Goal: Information Seeking & Learning: Check status

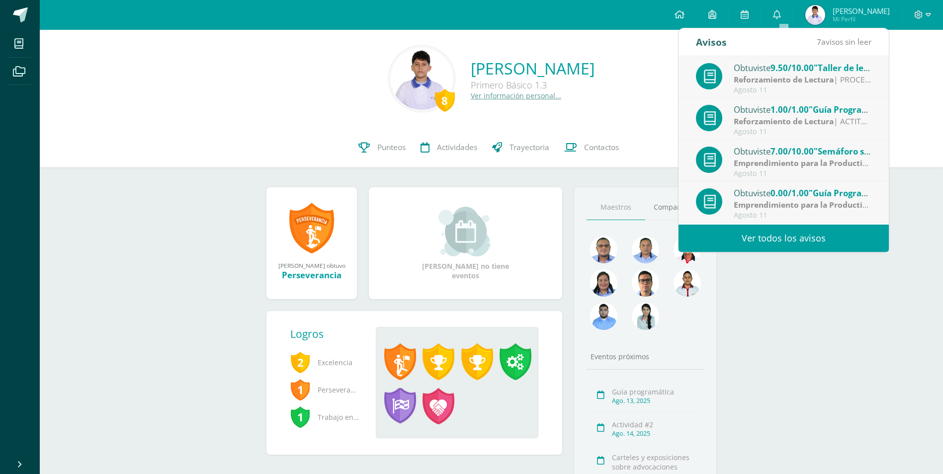
click at [781, 18] on icon at bounding box center [777, 14] width 8 height 9
click at [783, 160] on strong "Emprendimiento para la Productividad" at bounding box center [808, 163] width 150 height 11
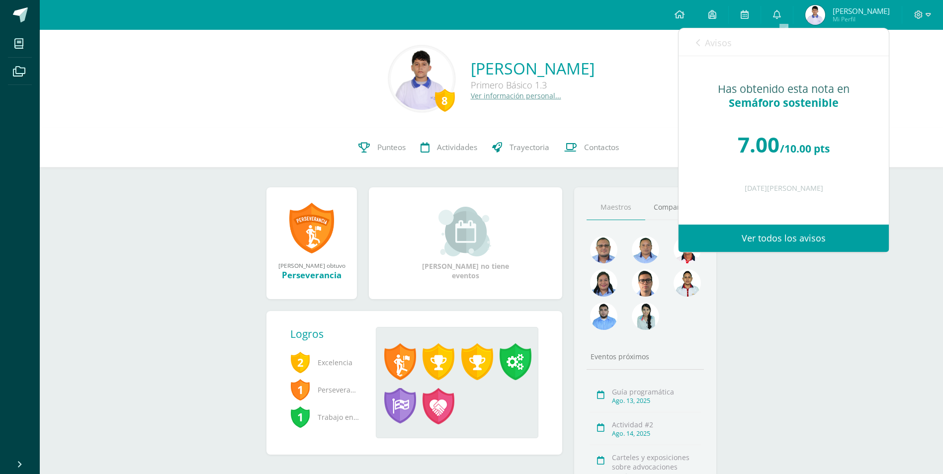
click at [745, 231] on link "Ver todos los avisos" at bounding box center [783, 238] width 210 height 27
click at [736, 232] on link "Ver todos los avisos" at bounding box center [783, 238] width 210 height 27
click at [816, 16] on img at bounding box center [815, 15] width 20 height 20
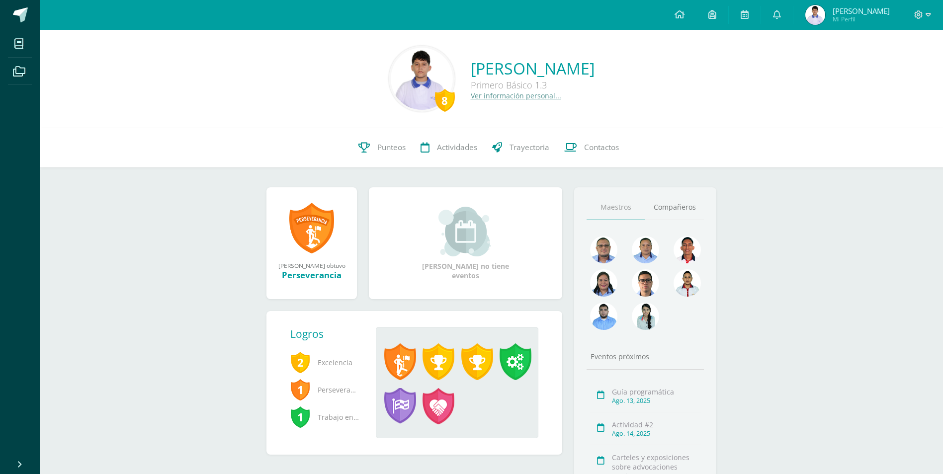
click at [824, 14] on img at bounding box center [815, 15] width 20 height 20
click at [840, 13] on span "[PERSON_NAME]" at bounding box center [860, 11] width 57 height 10
click at [748, 12] on icon at bounding box center [744, 14] width 8 height 9
drag, startPoint x: 774, startPoint y: 16, endPoint x: 787, endPoint y: 21, distance: 13.4
click at [774, 16] on link "0" at bounding box center [777, 15] width 32 height 30
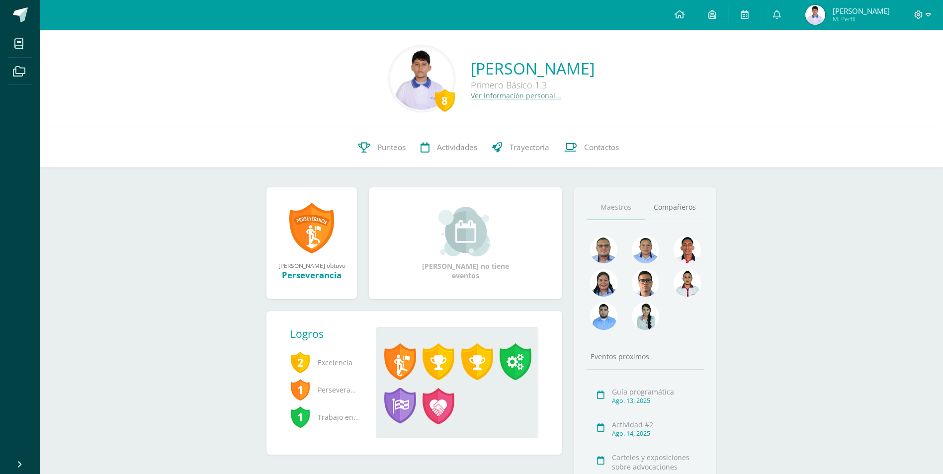
click at [787, 21] on body "Mis cursos Archivos Cerrar panel Artes Visuales Primero Básico "1.3" Ciencias N…" at bounding box center [471, 281] width 943 height 562
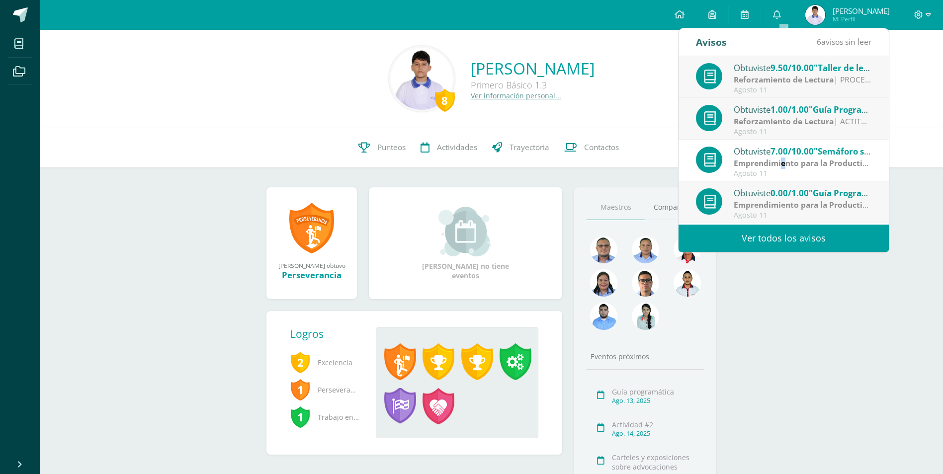
click at [787, 21] on link "0" at bounding box center [777, 15] width 32 height 30
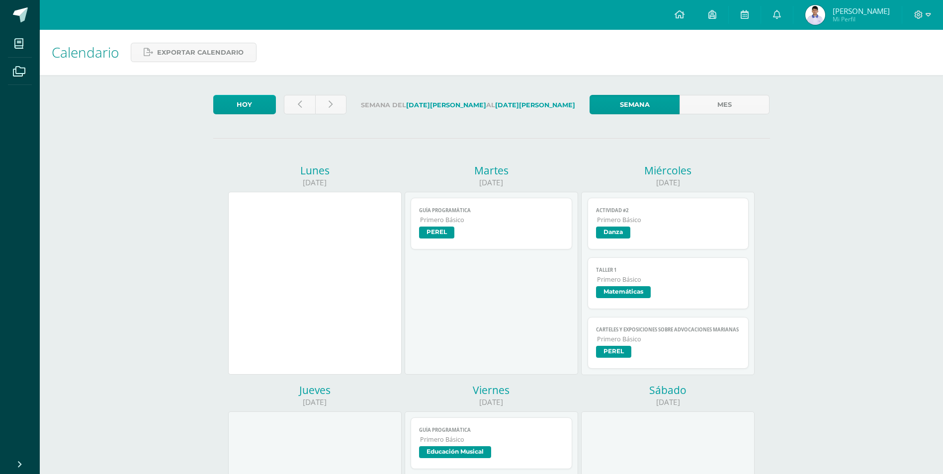
click at [857, 14] on span "[PERSON_NAME]" at bounding box center [860, 11] width 57 height 10
click at [851, 16] on span "Mi Perfil" at bounding box center [860, 19] width 57 height 8
click at [849, 15] on span "Mi Perfil" at bounding box center [860, 19] width 57 height 8
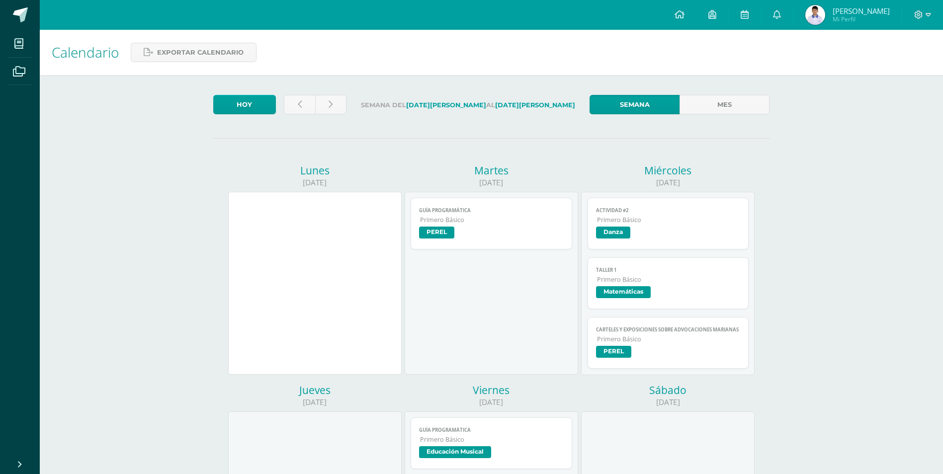
click at [849, 15] on span "Mi Perfil" at bounding box center [860, 19] width 57 height 8
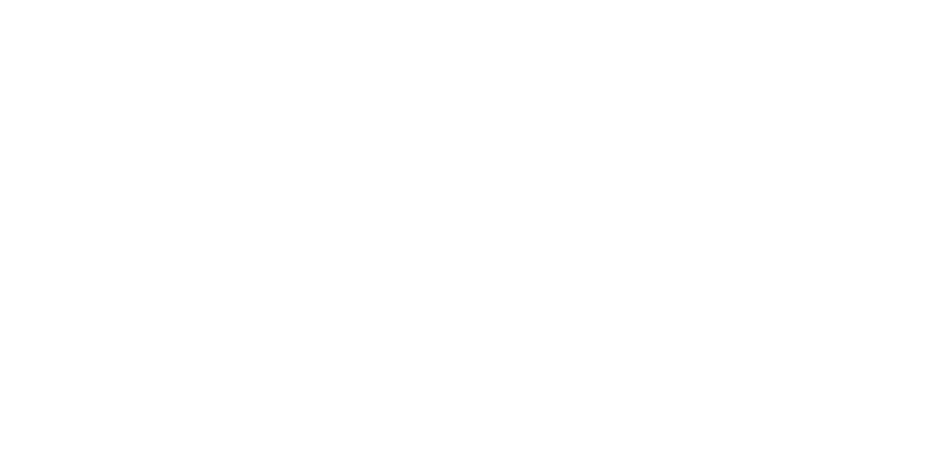
click at [0, 0] on html at bounding box center [0, 0] width 0 height 0
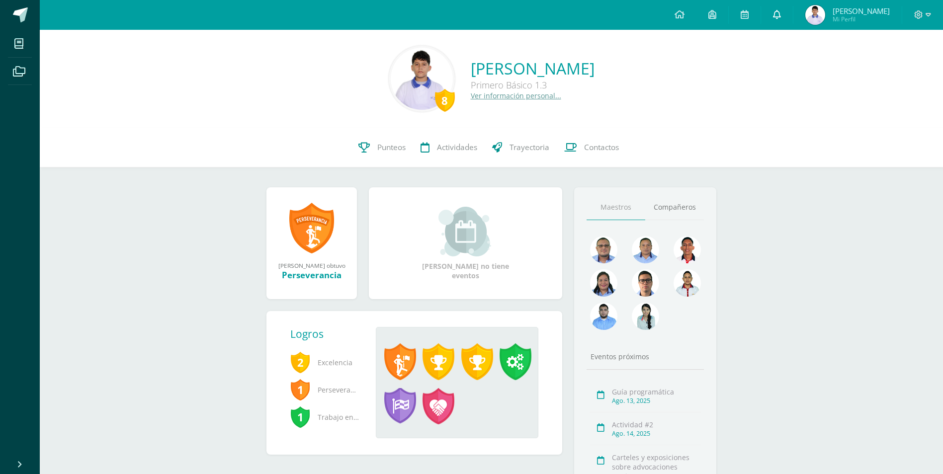
click at [790, 15] on link at bounding box center [777, 15] width 32 height 30
click at [788, 14] on link at bounding box center [777, 15] width 32 height 30
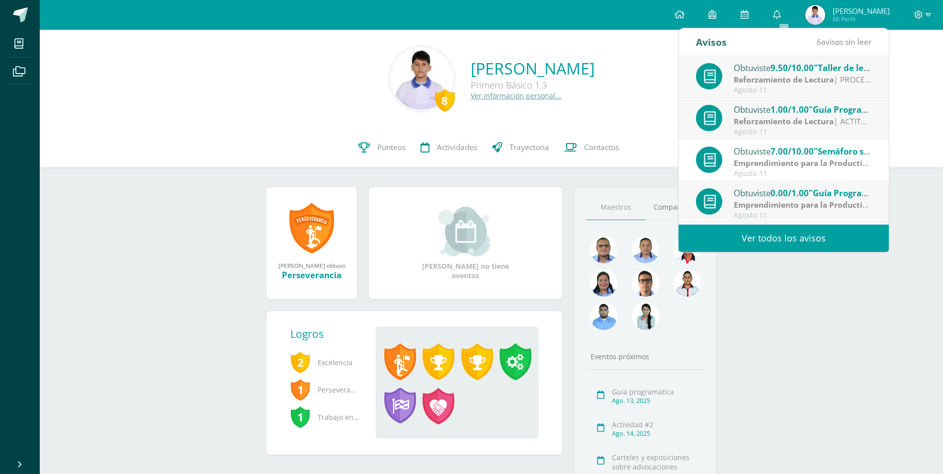
click at [803, 194] on span "0.00/1.00" at bounding box center [789, 192] width 38 height 11
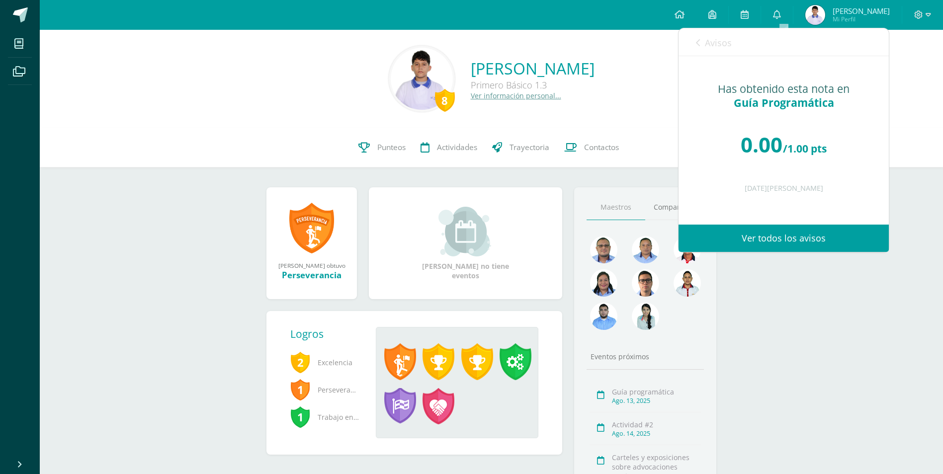
click at [594, 81] on div "Primero Básico 1.3" at bounding box center [533, 85] width 124 height 12
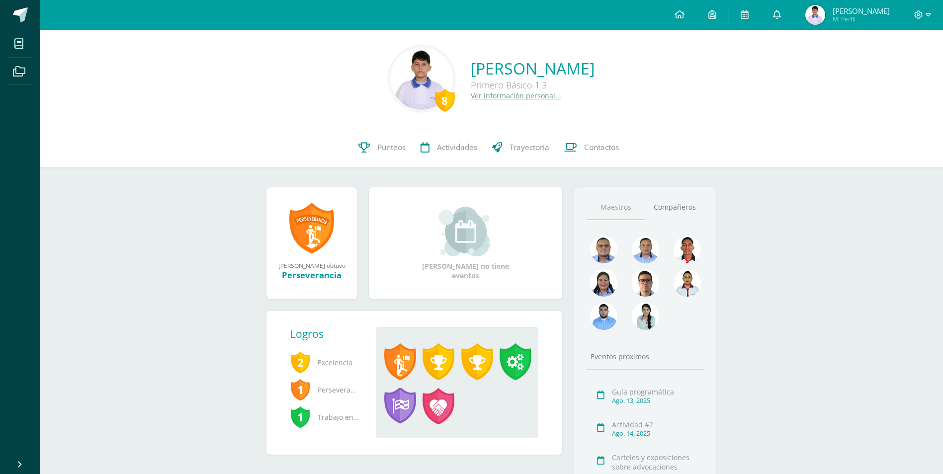
click at [781, 19] on span at bounding box center [777, 14] width 8 height 11
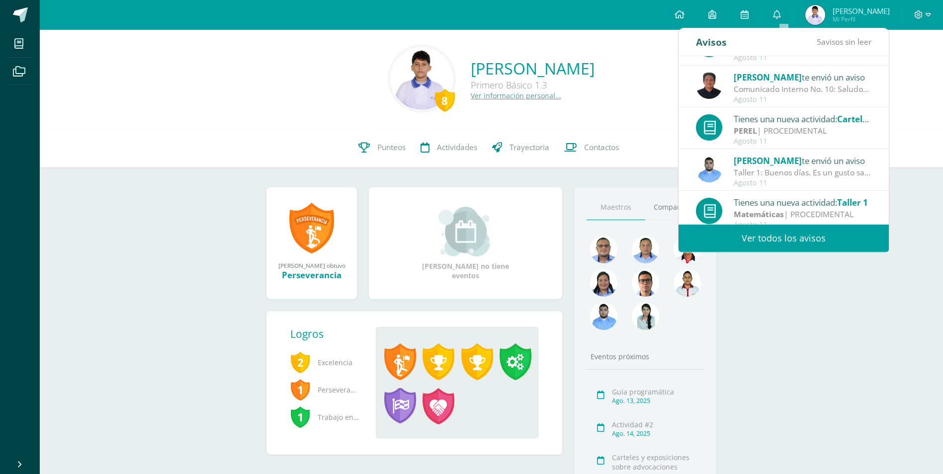
scroll to position [165, 0]
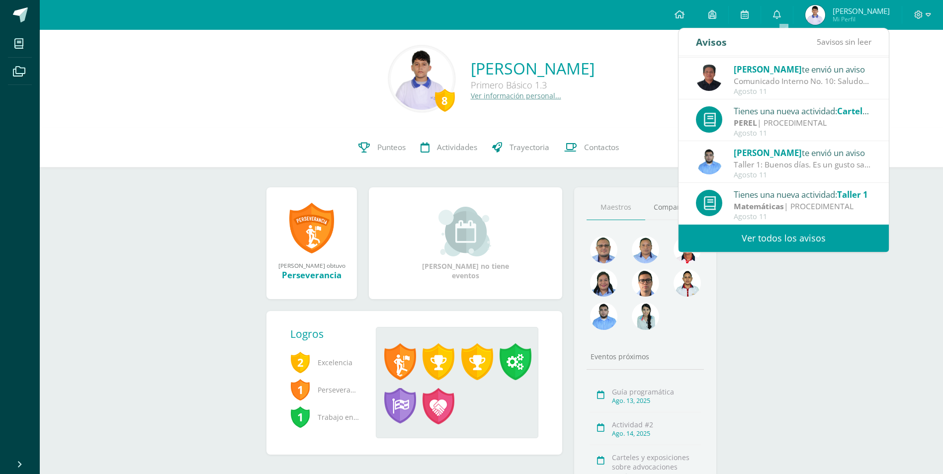
click at [676, 48] on div "8 Dennis Andres Kroker Paz Primero Básico 1.3 Ver información personal..." at bounding box center [491, 79] width 887 height 66
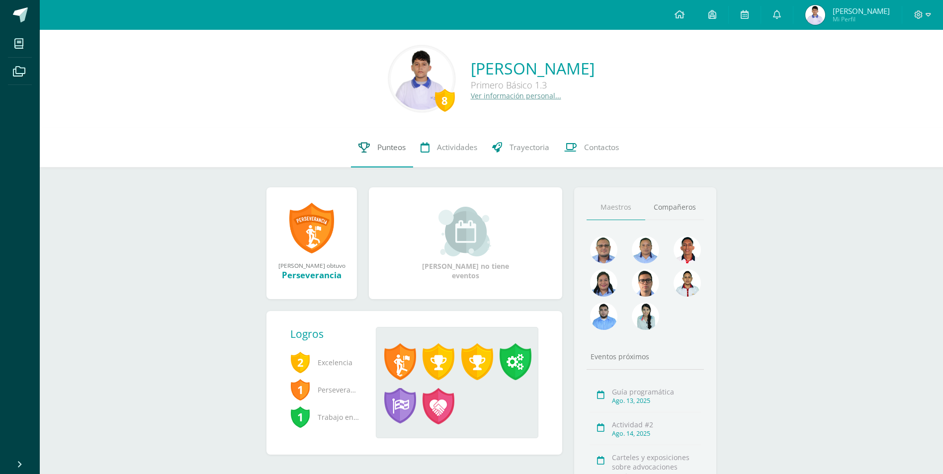
click at [404, 154] on link "Punteos" at bounding box center [382, 148] width 62 height 40
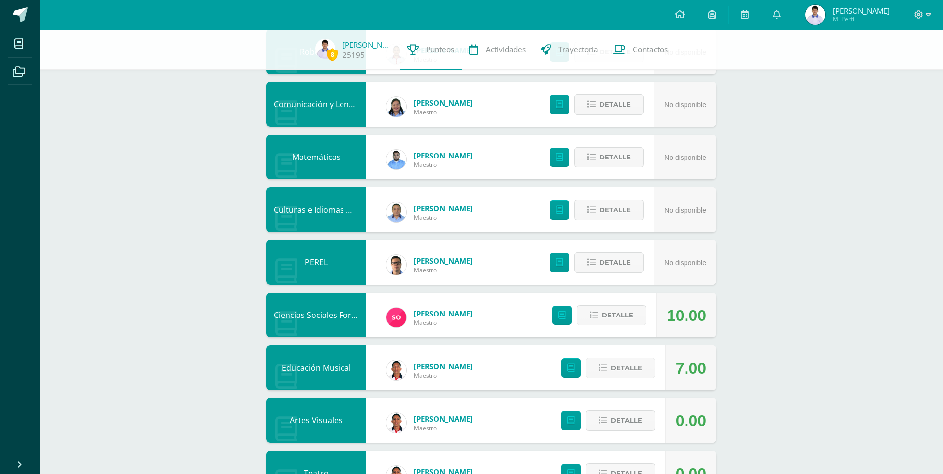
scroll to position [189, 0]
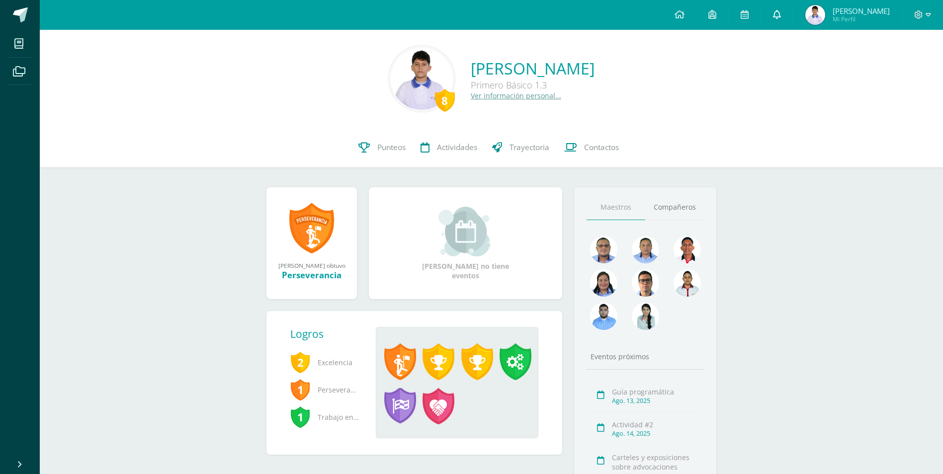
click at [779, 9] on link at bounding box center [777, 15] width 32 height 30
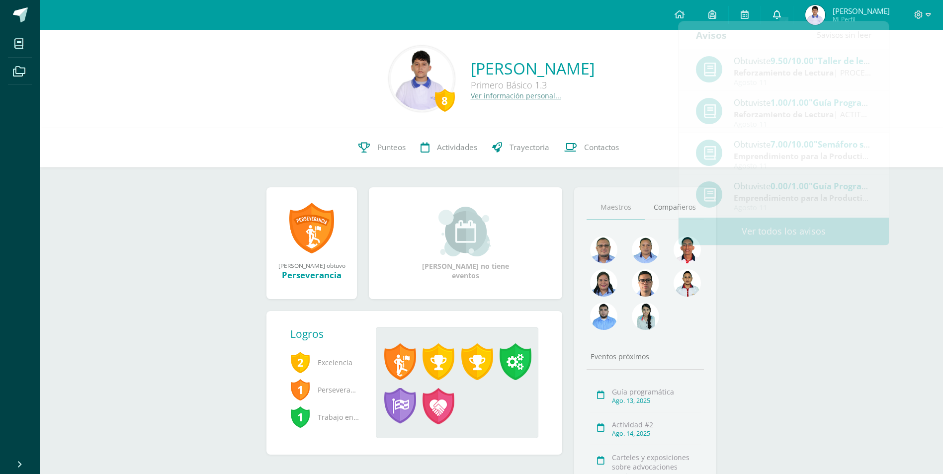
click at [779, 10] on link at bounding box center [777, 15] width 32 height 30
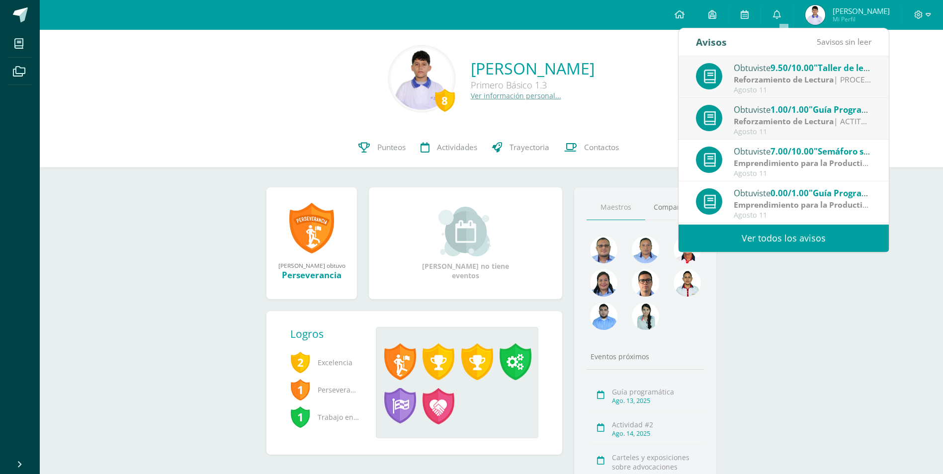
click at [802, 238] on link "Ver todos los avisos" at bounding box center [783, 238] width 210 height 27
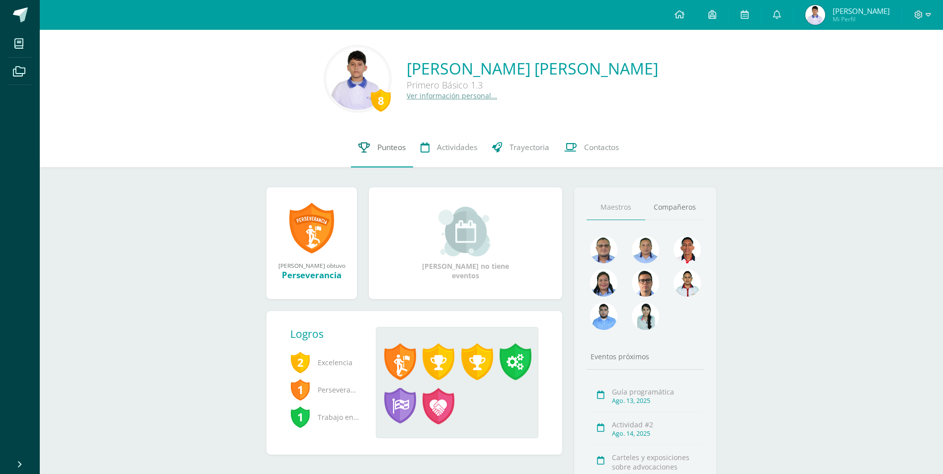
click at [375, 147] on link "Punteos" at bounding box center [382, 148] width 62 height 40
click at [376, 147] on link "Punteos" at bounding box center [382, 148] width 62 height 40
click at [377, 147] on span "Punteos" at bounding box center [391, 147] width 28 height 10
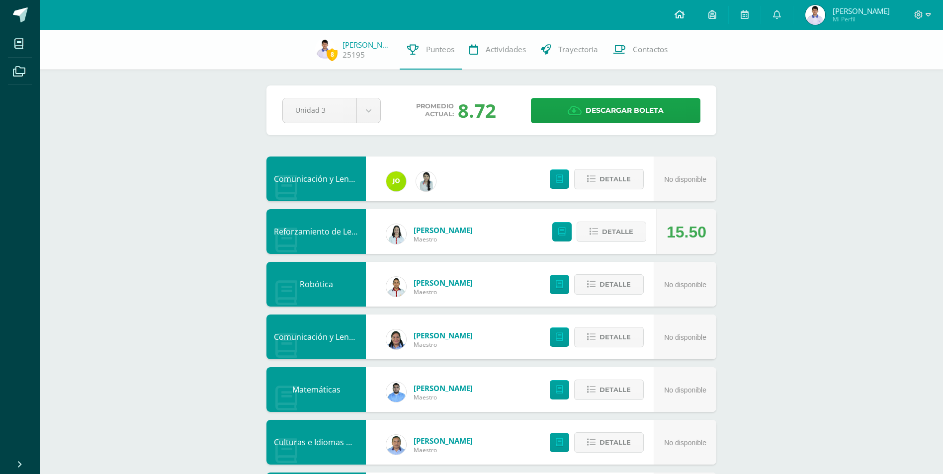
click at [684, 9] on span at bounding box center [679, 14] width 10 height 11
click at [687, 9] on link at bounding box center [679, 15] width 34 height 30
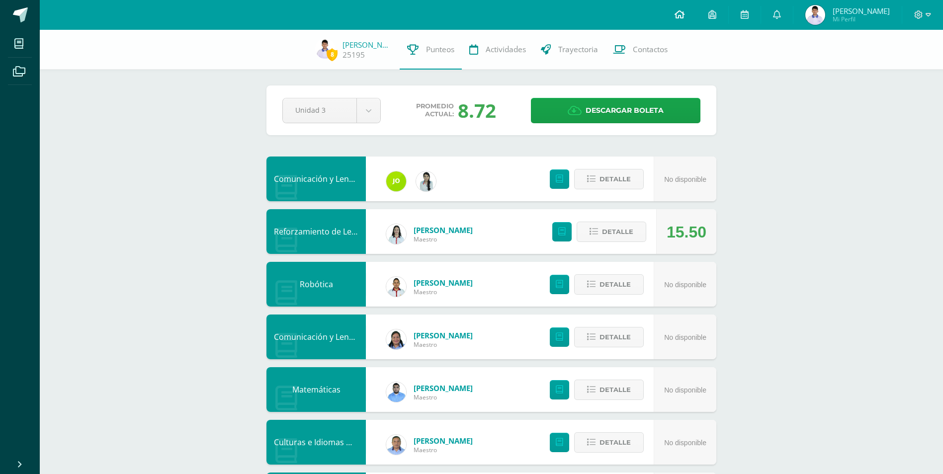
click at [687, 9] on link at bounding box center [679, 15] width 34 height 30
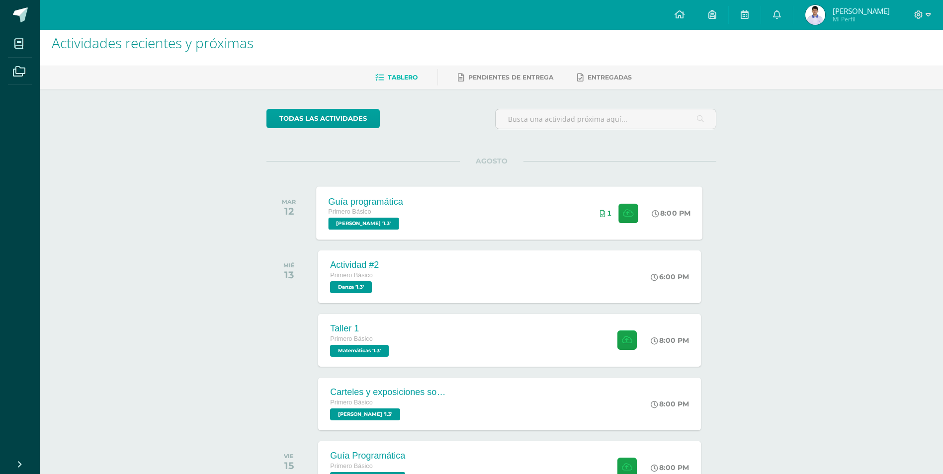
scroll to position [50, 0]
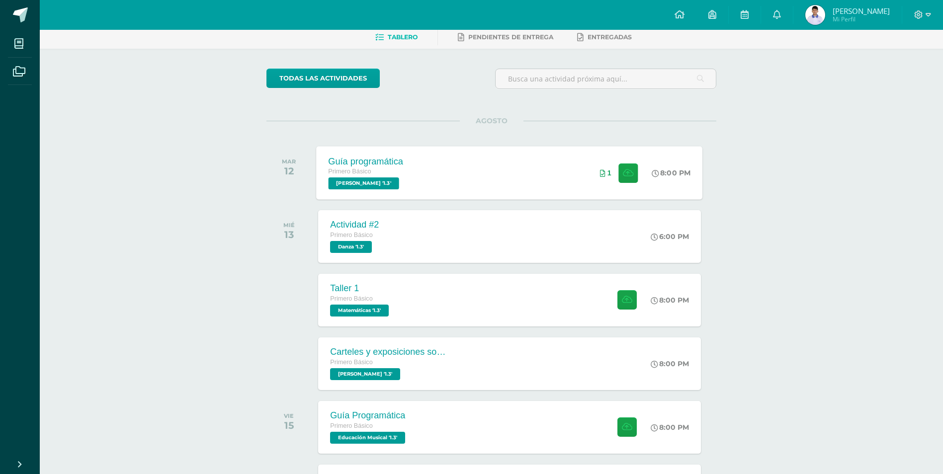
click at [456, 164] on div "Guía programática Primero Básico PEREL '1.3' 8:00 PM 1 Guía programática PEREL" at bounding box center [510, 172] width 386 height 53
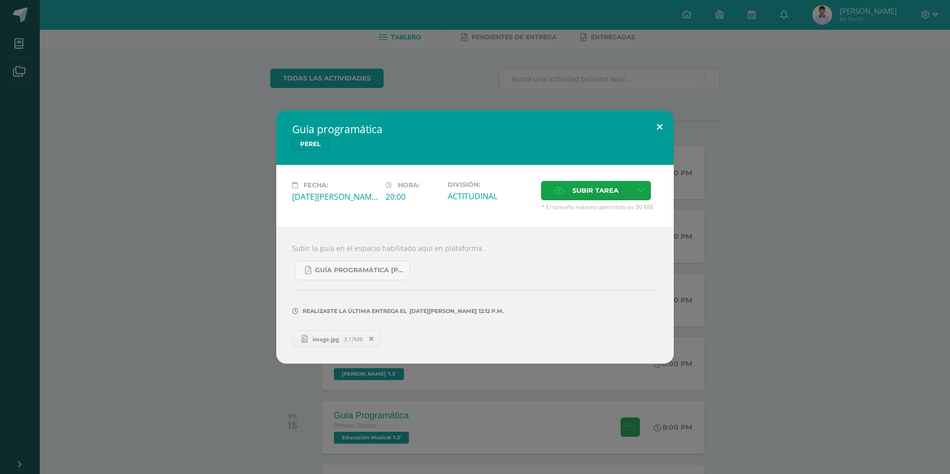
click at [664, 128] on button at bounding box center [660, 127] width 28 height 34
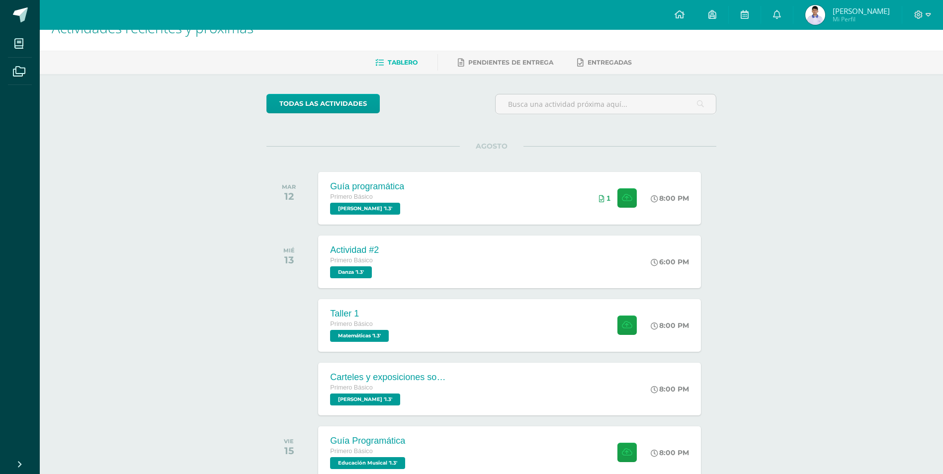
scroll to position [0, 0]
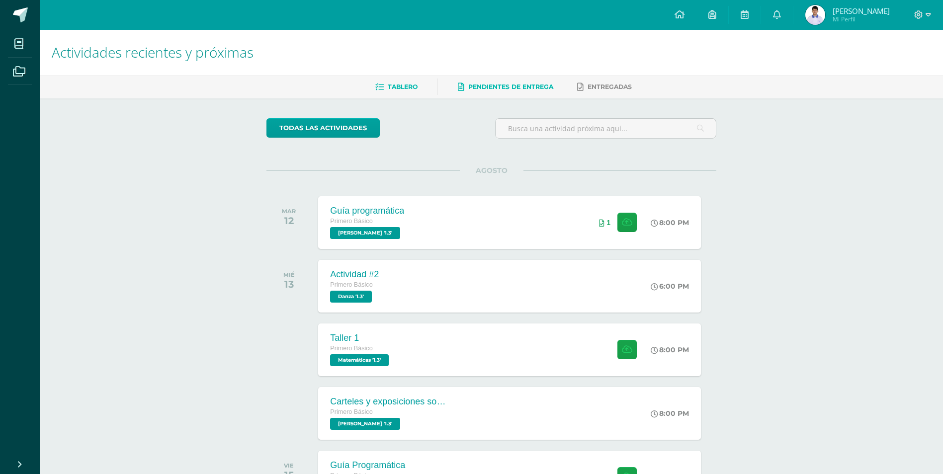
click at [510, 90] on span "Pendientes de entrega" at bounding box center [510, 86] width 85 height 7
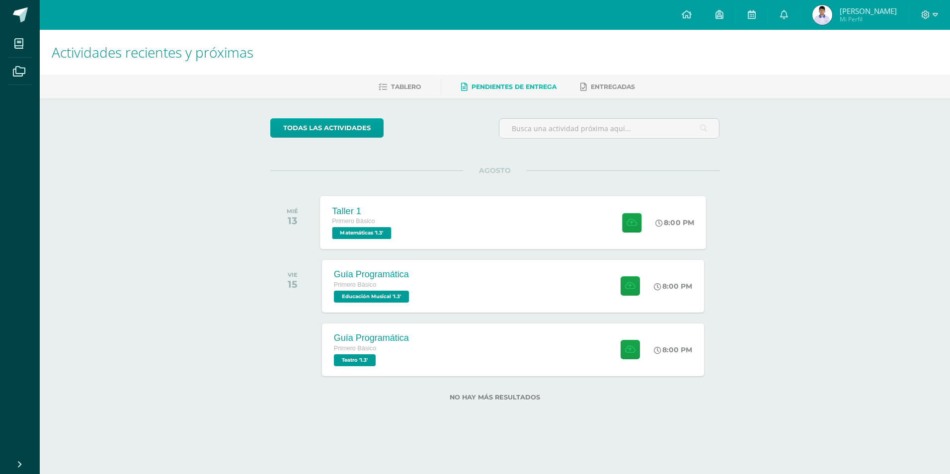
click at [444, 241] on div "Taller 1 Primero Básico Matemáticas '1.3' 8:00 PM Taller 1 Matemáticas" at bounding box center [513, 222] width 386 height 53
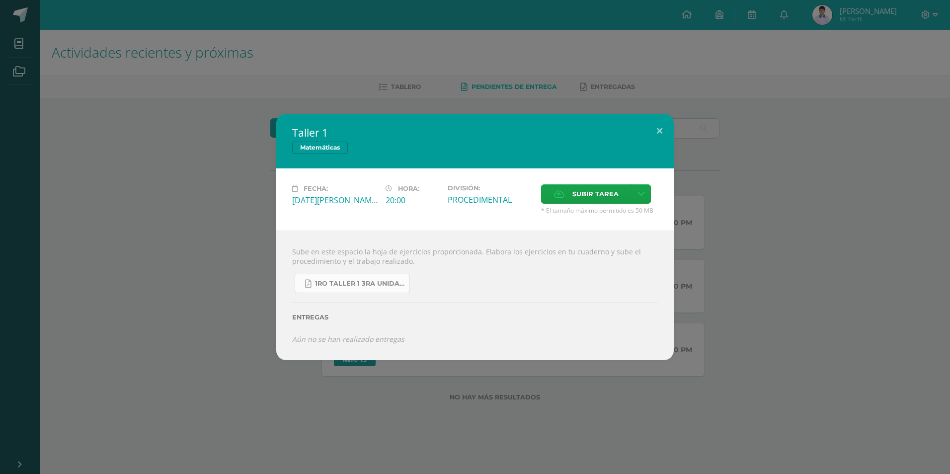
click at [342, 282] on span "1ro taller 1 3ra unidad.pdf" at bounding box center [359, 284] width 89 height 8
click at [662, 129] on button at bounding box center [660, 131] width 28 height 34
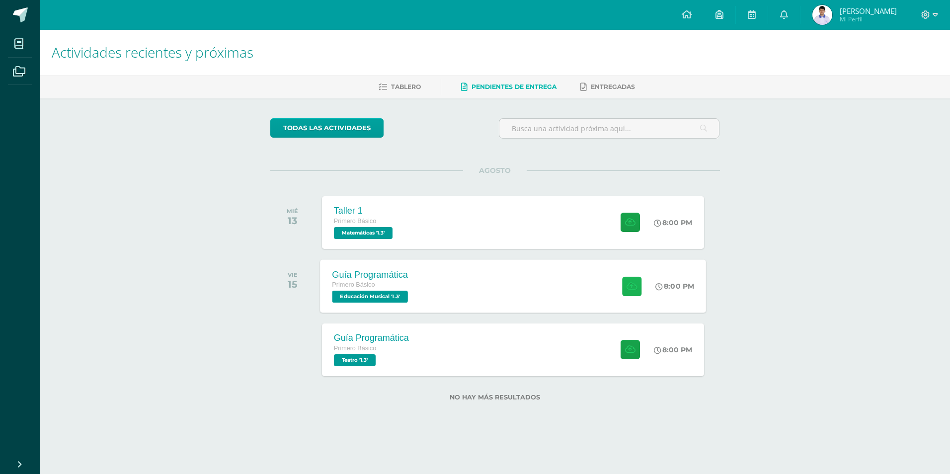
click at [622, 278] on button at bounding box center [631, 285] width 19 height 19
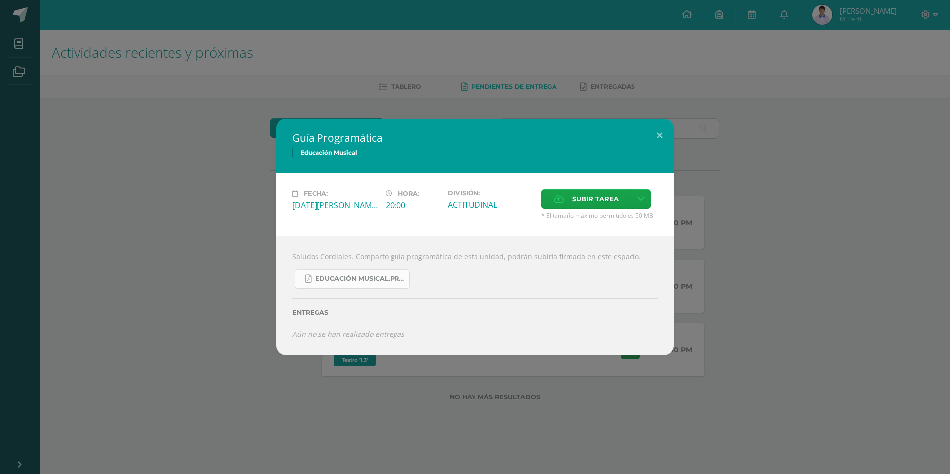
click at [344, 280] on span "Educación Musical.Primero básico..pdf" at bounding box center [359, 279] width 89 height 8
click at [661, 132] on button at bounding box center [660, 136] width 28 height 34
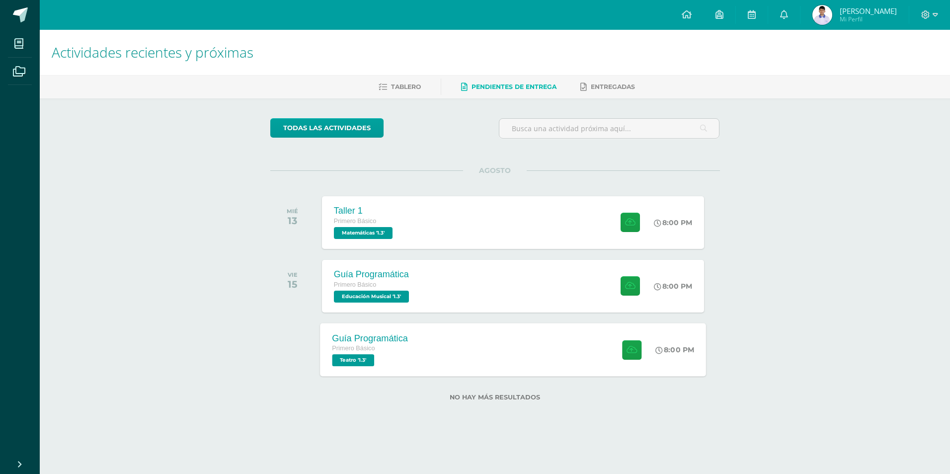
click at [400, 344] on div "Primero Básico" at bounding box center [370, 348] width 76 height 11
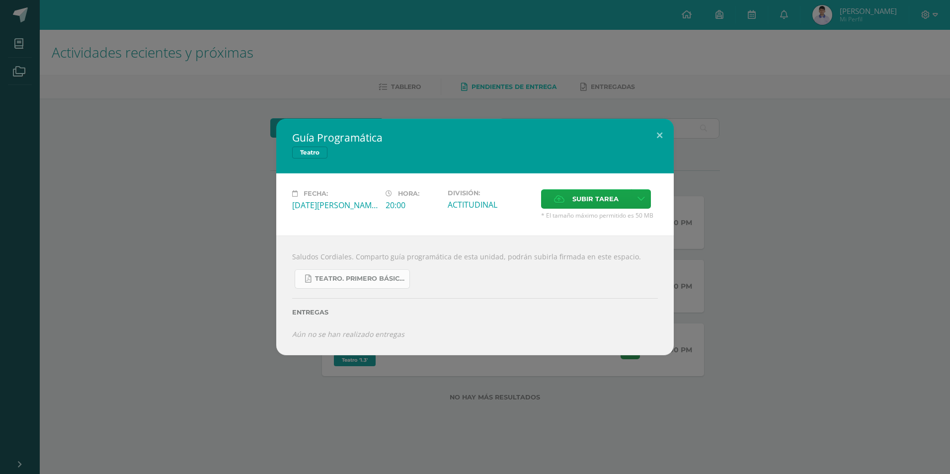
click at [348, 281] on span "Teatro. Primero básico..pdf" at bounding box center [359, 279] width 89 height 8
click at [660, 132] on button at bounding box center [660, 136] width 28 height 34
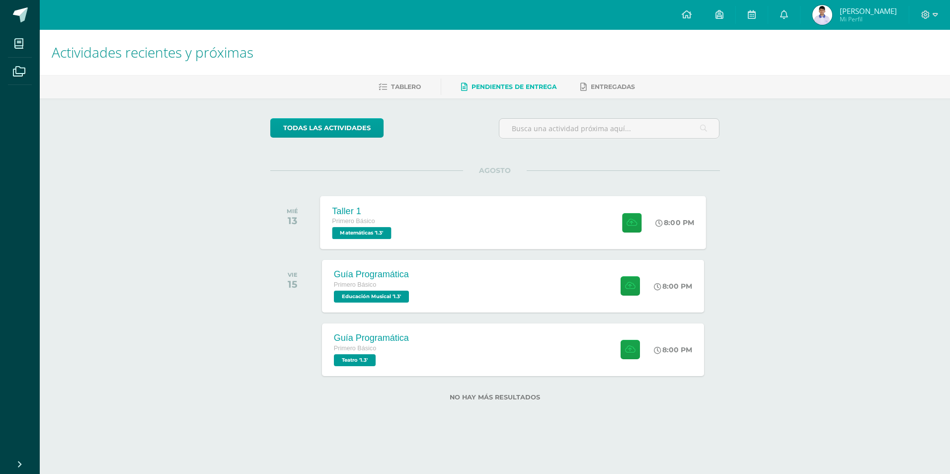
click at [439, 243] on div "Taller 1 Primero Básico Matemáticas '1.3' 8:00 PM Taller 1 Matemáticas Fecha:" at bounding box center [513, 222] width 386 height 53
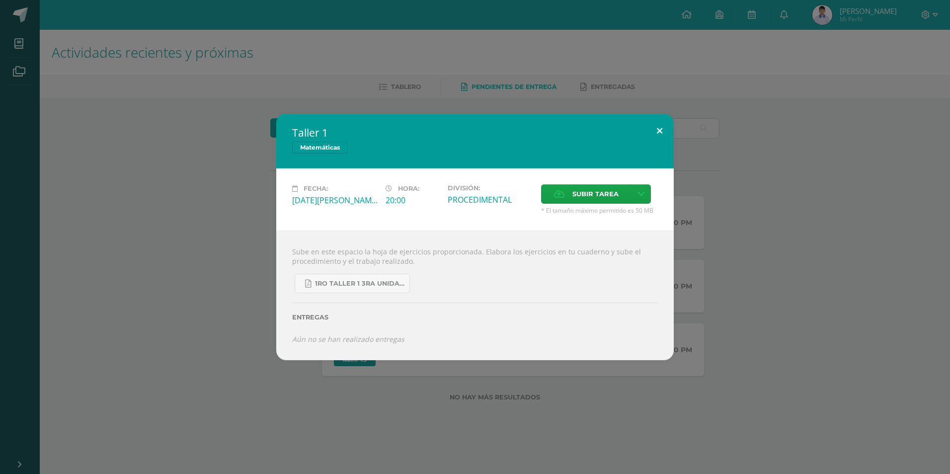
click at [657, 131] on button at bounding box center [660, 131] width 28 height 34
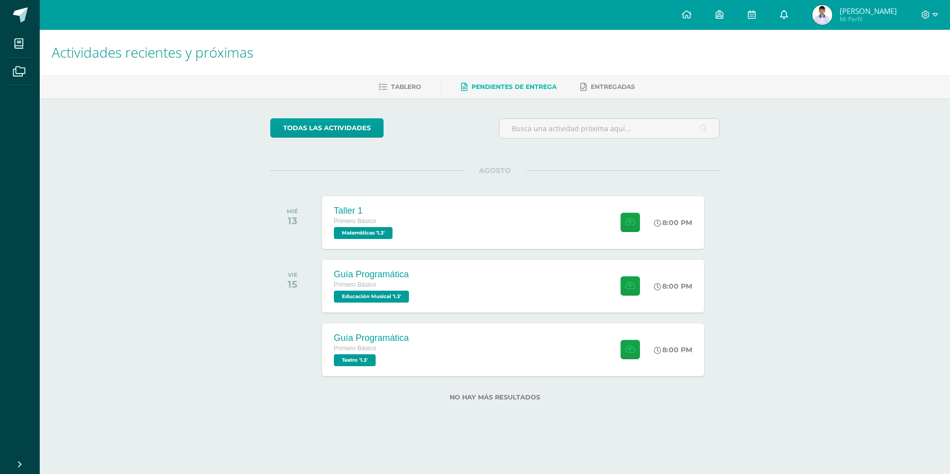
click at [788, 12] on icon at bounding box center [784, 14] width 8 height 9
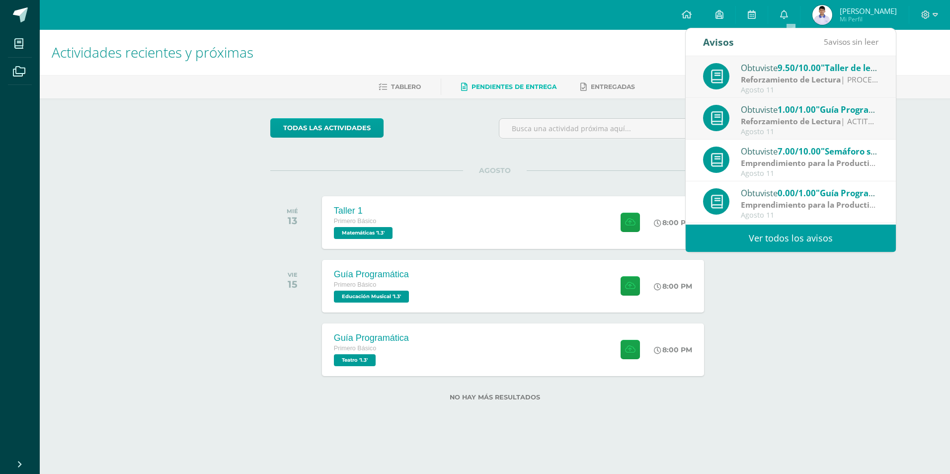
click at [796, 239] on link "Ver todos los avisos" at bounding box center [791, 238] width 210 height 27
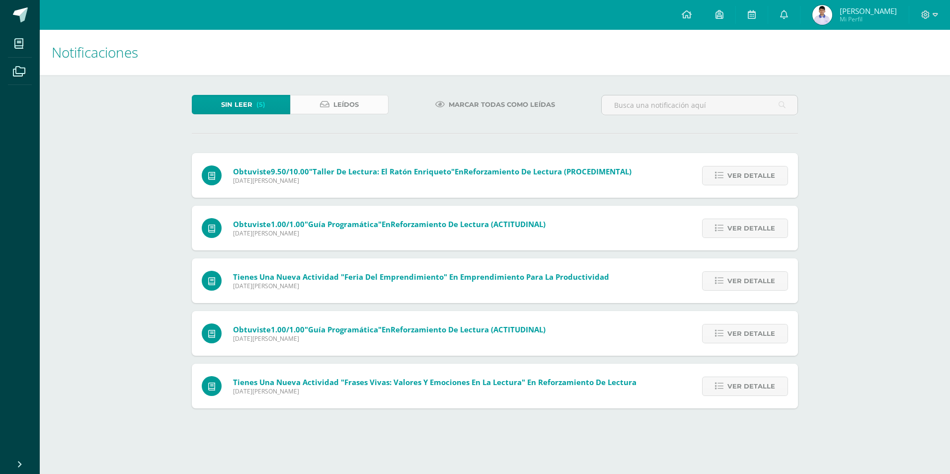
click at [361, 108] on link "Leídos" at bounding box center [339, 104] width 98 height 19
click at [356, 105] on span "Leídos" at bounding box center [345, 104] width 25 height 18
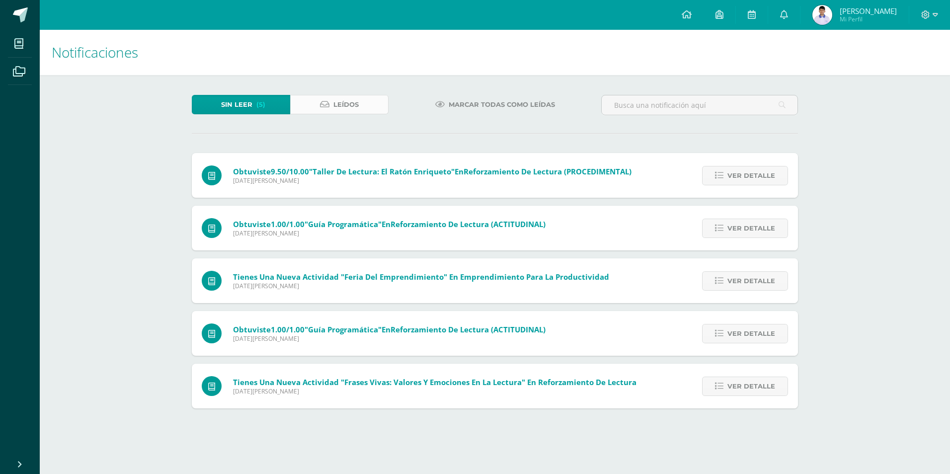
click at [356, 105] on span "Leídos" at bounding box center [345, 104] width 25 height 18
click at [356, 103] on span "Leídos" at bounding box center [345, 104] width 25 height 18
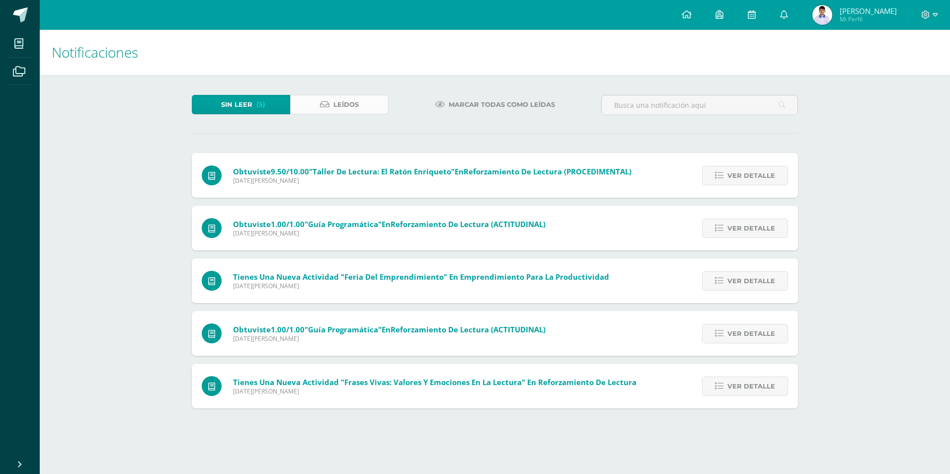
click at [355, 103] on span "Leídos" at bounding box center [345, 104] width 25 height 18
click at [354, 103] on span "Leídos" at bounding box center [345, 104] width 25 height 18
click at [349, 102] on span "Leídos" at bounding box center [345, 104] width 25 height 18
click at [345, 111] on span "Leídos" at bounding box center [345, 104] width 25 height 18
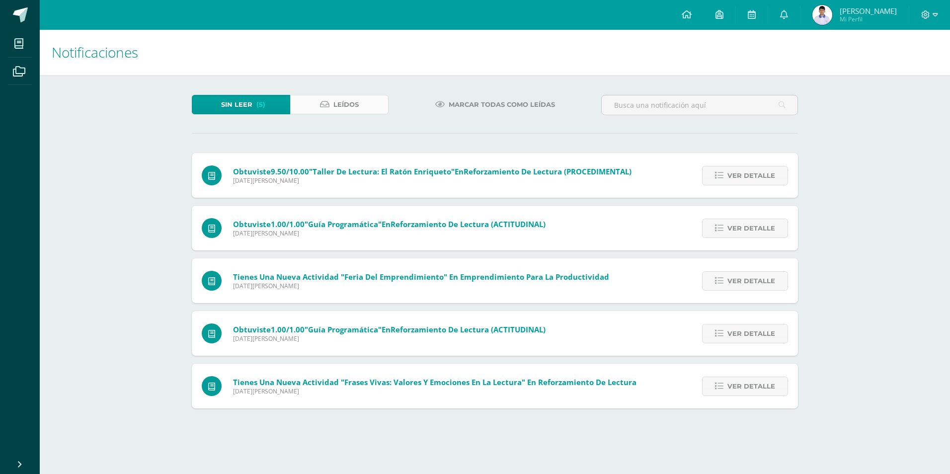
click at [345, 111] on span "Leídos" at bounding box center [345, 104] width 25 height 18
click at [345, 112] on span "Leídos" at bounding box center [345, 104] width 25 height 18
drag, startPoint x: 461, startPoint y: 97, endPoint x: 455, endPoint y: 99, distance: 6.3
click at [460, 98] on span "Marcar todas como leídas" at bounding box center [502, 104] width 106 height 18
click at [438, 105] on icon at bounding box center [439, 104] width 9 height 8
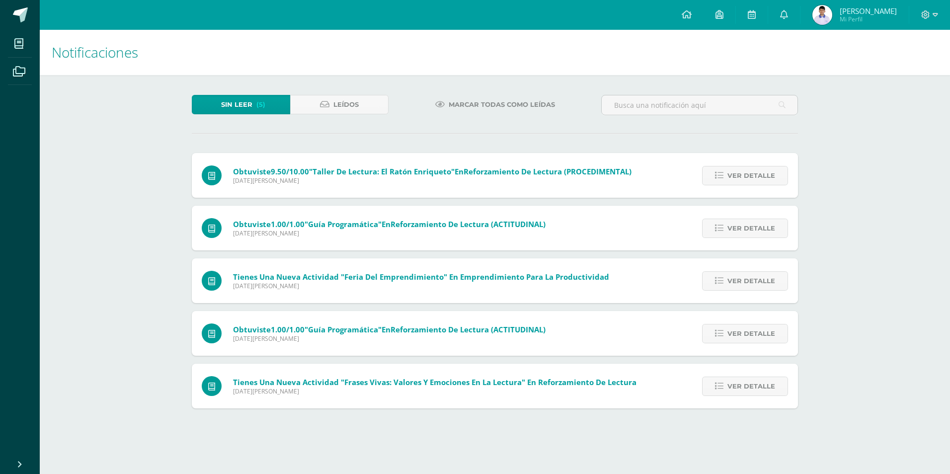
click at [438, 104] on icon at bounding box center [439, 104] width 9 height 8
click at [439, 103] on icon at bounding box center [439, 104] width 9 height 8
click at [440, 103] on icon at bounding box center [439, 104] width 9 height 8
click at [322, 104] on icon at bounding box center [324, 104] width 9 height 8
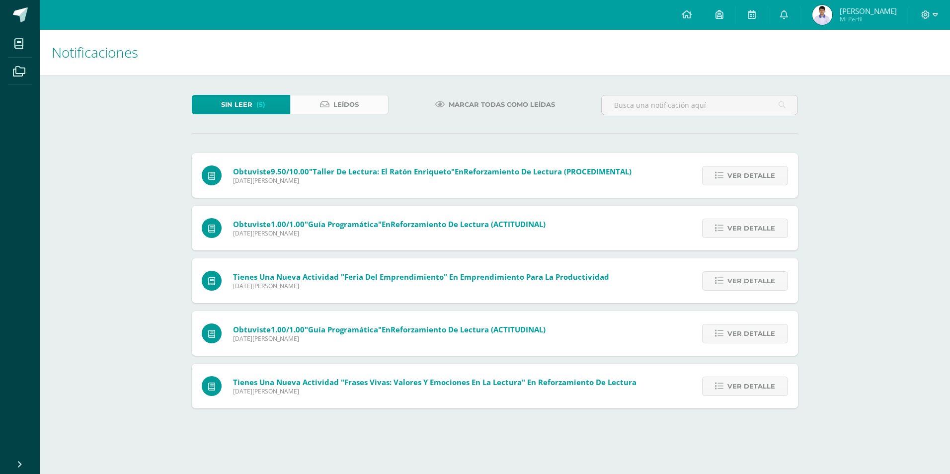
click at [322, 104] on icon at bounding box center [324, 104] width 9 height 8
click at [321, 104] on icon at bounding box center [324, 104] width 9 height 8
click at [268, 99] on link "Sin leer (5)" at bounding box center [241, 104] width 98 height 19
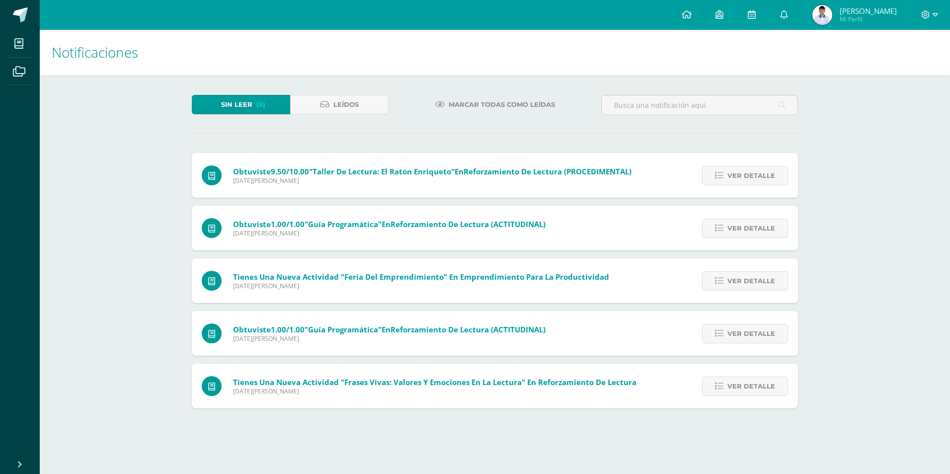
click at [268, 100] on link "Sin leer (5)" at bounding box center [241, 104] width 98 height 19
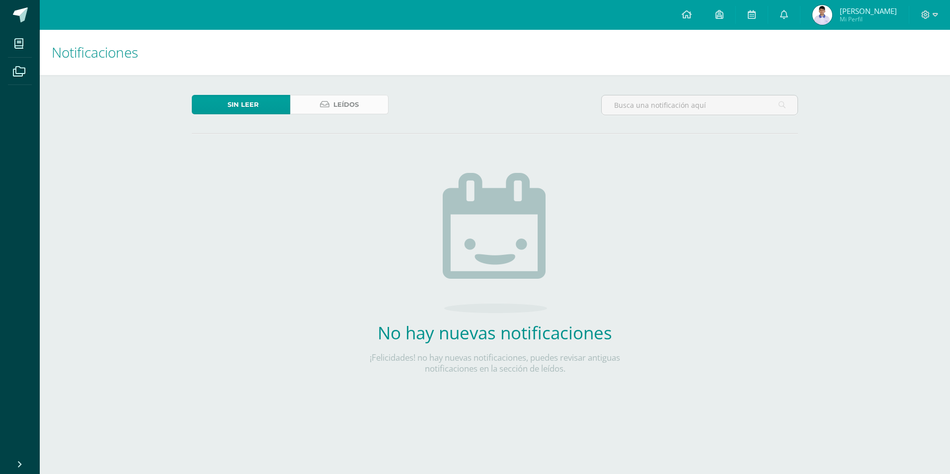
click at [348, 107] on span "Leídos" at bounding box center [345, 104] width 25 height 18
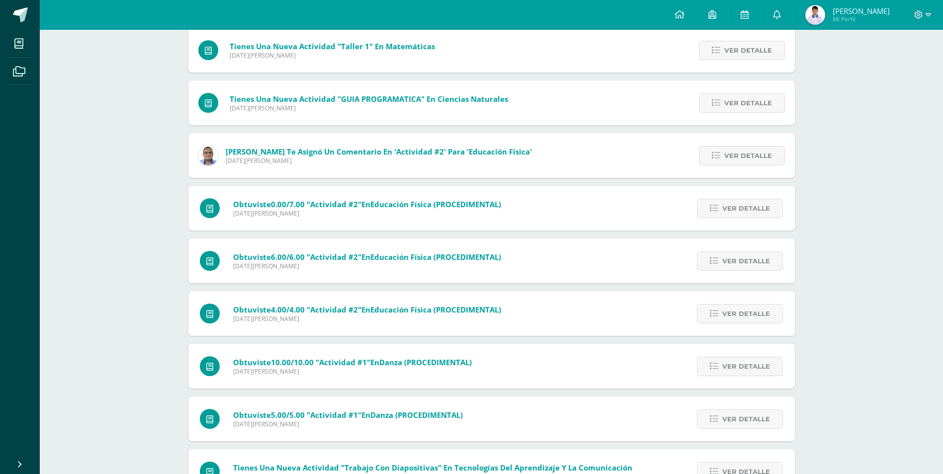
scroll to position [493, 0]
click at [362, 217] on span "Viernes 08 de Agosto de 2025" at bounding box center [367, 214] width 268 height 8
click at [716, 206] on icon at bounding box center [714, 209] width 8 height 8
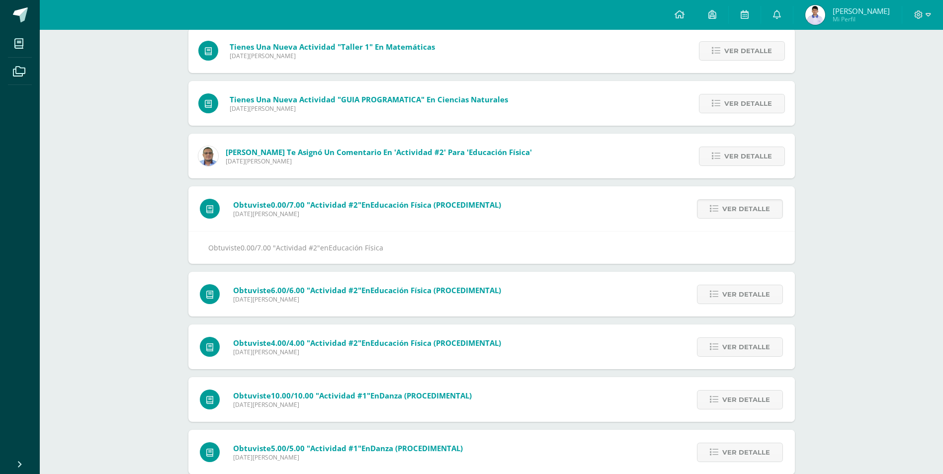
drag, startPoint x: 557, startPoint y: 220, endPoint x: 582, endPoint y: 210, distance: 27.2
click at [582, 210] on div "Obtuviste 0.00/7.00 "Actividad #2" en Educación Física (PROCEDIMENTAL) Viernes …" at bounding box center [491, 225] width 606 height 78
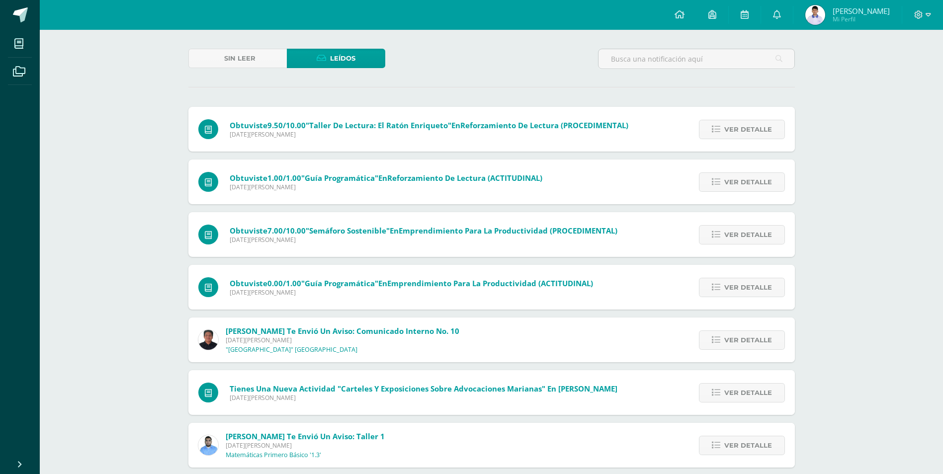
scroll to position [0, 0]
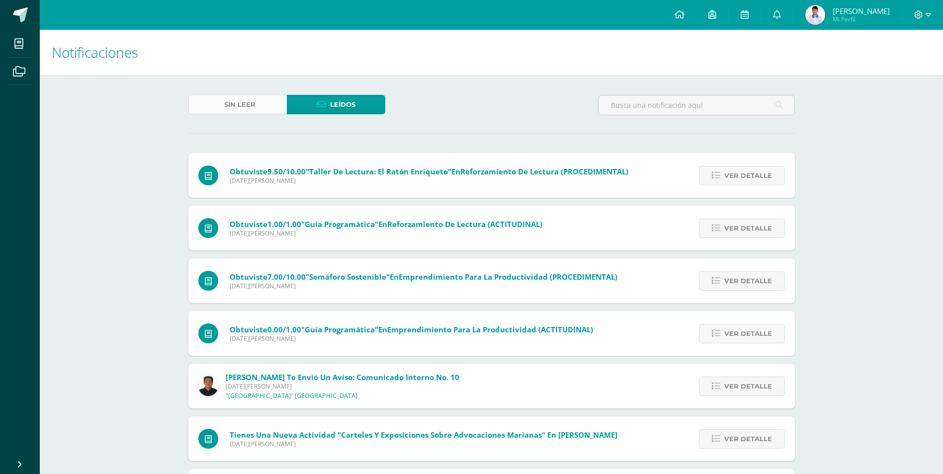
click at [228, 99] on span "Sin leer" at bounding box center [239, 104] width 31 height 18
